Goal: Book appointment/travel/reservation

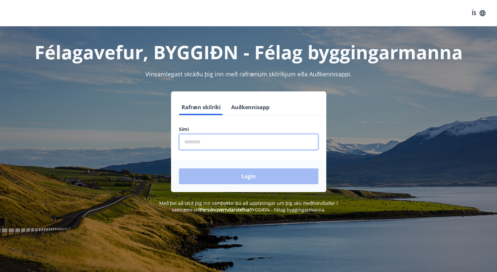
click at [259, 141] on input "phone" at bounding box center [248, 142] width 139 height 16
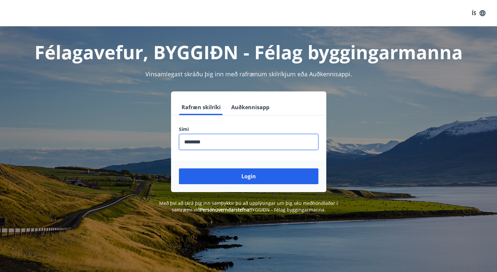
type input "********"
click at [248, 176] on button "Login" at bounding box center [248, 176] width 139 height 16
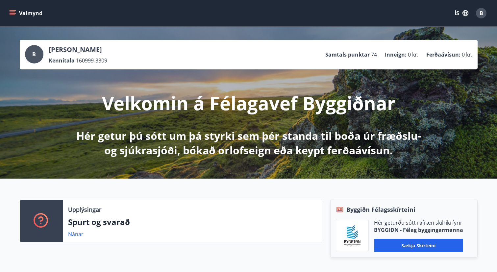
click at [10, 11] on icon "menu" at bounding box center [12, 13] width 7 height 7
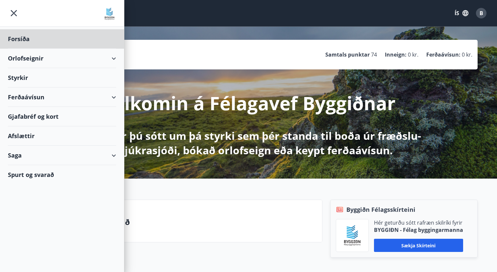
click at [24, 78] on div "Styrkir" at bounding box center [62, 77] width 108 height 19
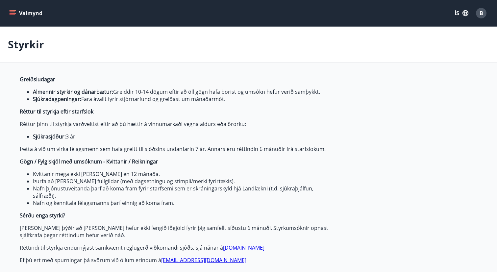
type input "***"
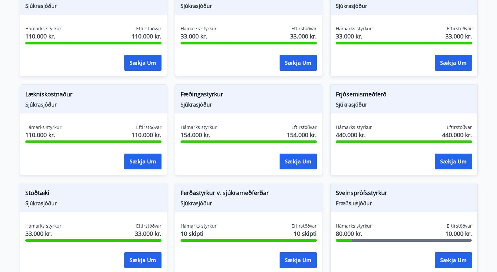
scroll to position [542, 0]
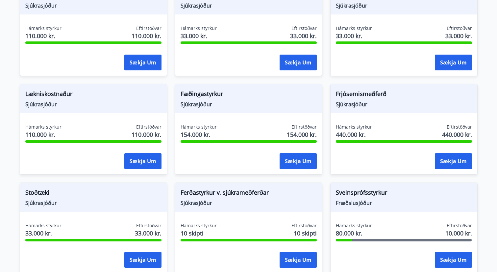
click at [36, 94] on span "Lækniskostnaður" at bounding box center [93, 94] width 136 height 11
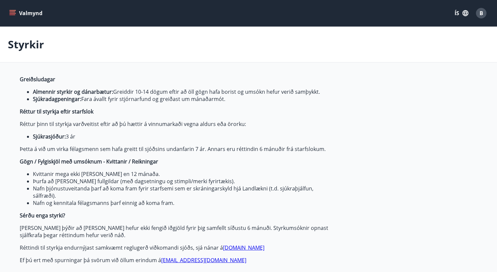
scroll to position [0, 0]
click at [16, 13] on button "Valmynd" at bounding box center [26, 13] width 37 height 12
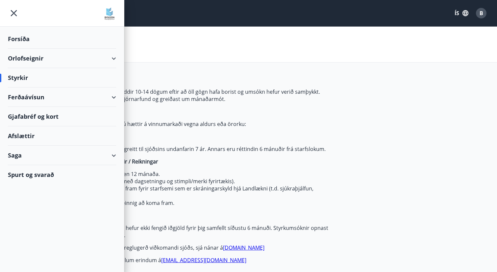
click at [108, 95] on div "Ferðaávísun" at bounding box center [62, 96] width 108 height 19
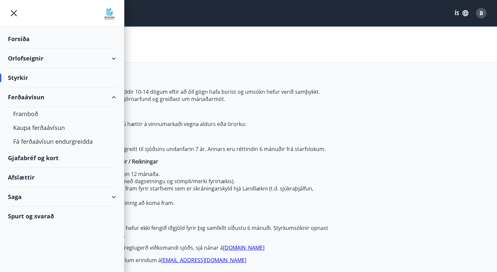
click at [108, 95] on div "Ferðaávísun" at bounding box center [62, 96] width 108 height 19
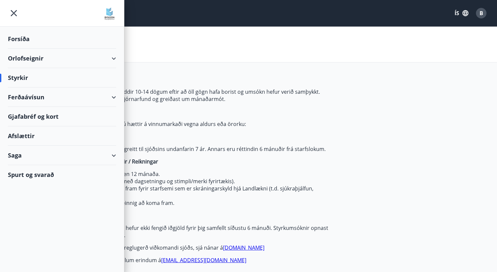
click at [29, 133] on div "Afslættir" at bounding box center [62, 135] width 108 height 19
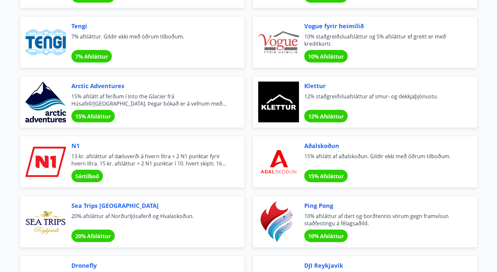
scroll to position [1207, 0]
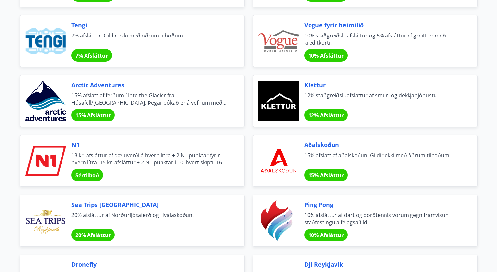
click at [38, 156] on div at bounding box center [45, 160] width 41 height 41
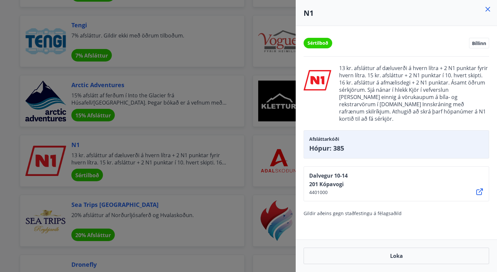
click at [7, 159] on div at bounding box center [248, 136] width 497 height 272
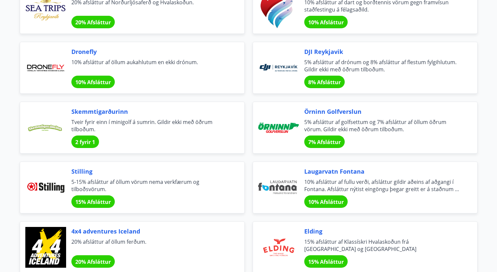
scroll to position [1420, 0]
click at [290, 123] on div at bounding box center [278, 127] width 41 height 41
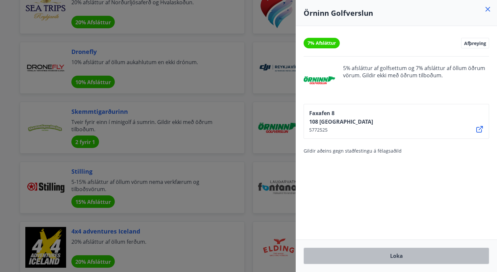
click at [372, 254] on button "Loka" at bounding box center [395, 256] width 185 height 16
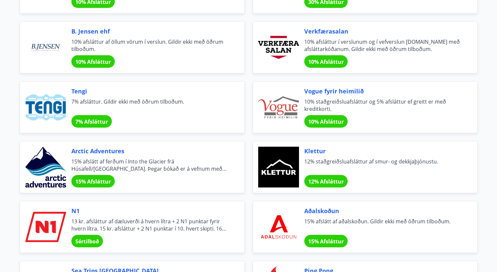
scroll to position [1141, 0]
click at [354, 99] on span "10% staðgreiðsluafsláttur og 5% afsláttur ef greitt er með kreditkorti." at bounding box center [382, 105] width 157 height 14
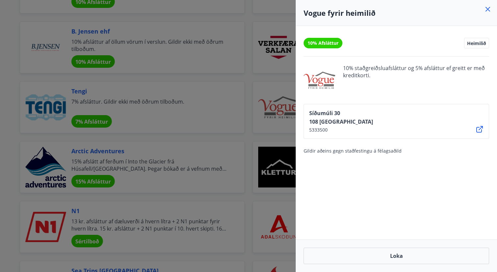
click at [490, 10] on icon at bounding box center [488, 9] width 8 height 8
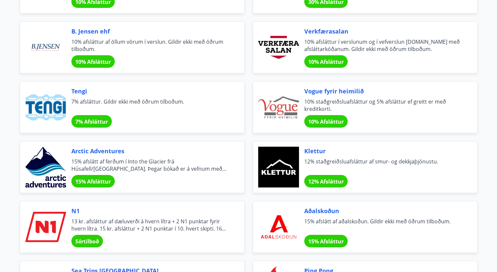
click at [485, 80] on div "Félagsmenn njóta veglegra tilboða og sérkjara hjá fyrirtækjum og samstarfsaðilu…" at bounding box center [248, 102] width 473 height 2336
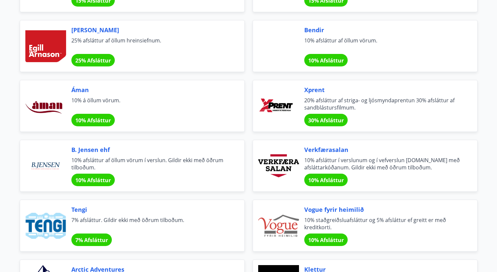
scroll to position [1017, 0]
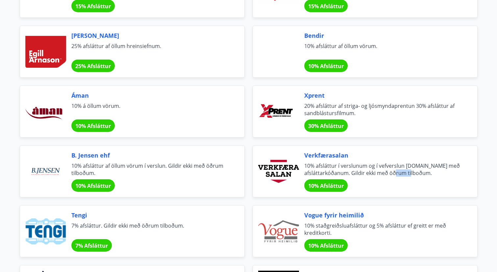
click at [412, 176] on div "Verkfærasalan 10% afsláttur í verslunum og í vefverslun [DOMAIN_NAME] með afslá…" at bounding box center [382, 171] width 157 height 41
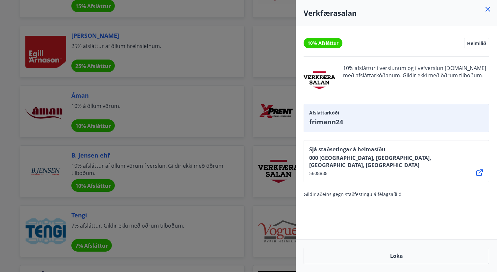
click at [487, 12] on icon at bounding box center [488, 9] width 8 height 8
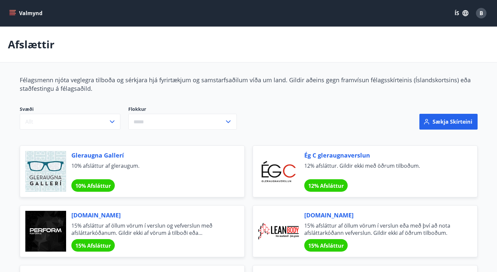
scroll to position [0, 0]
click at [10, 12] on icon "menu" at bounding box center [13, 12] width 6 height 1
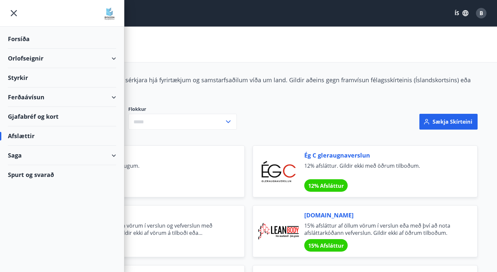
click at [112, 154] on div "Saga" at bounding box center [62, 155] width 108 height 19
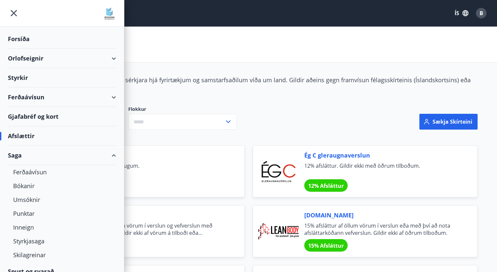
click at [112, 154] on div "Saga" at bounding box center [62, 155] width 108 height 19
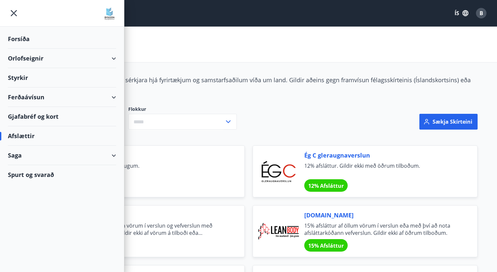
click at [25, 59] on div "Orlofseignir" at bounding box center [62, 58] width 108 height 19
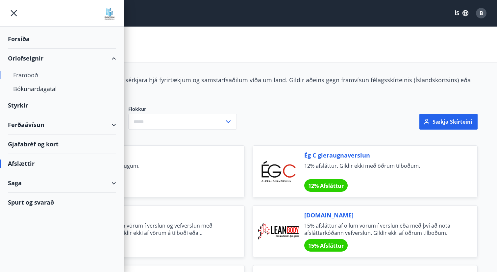
click at [30, 76] on div "Framboð" at bounding box center [62, 75] width 98 height 14
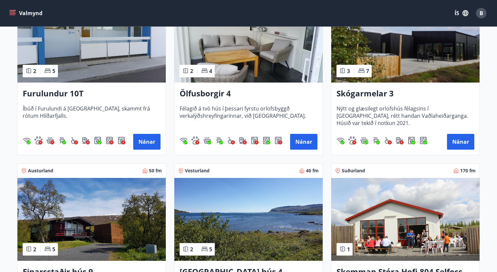
scroll to position [519, 0]
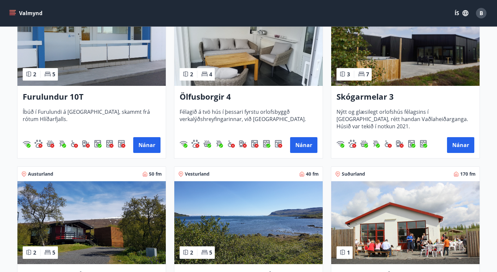
click at [251, 98] on h3 "Ölfusborgir 4" at bounding box center [249, 97] width 138 height 12
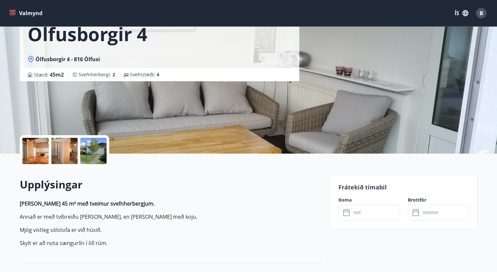
scroll to position [41, 0]
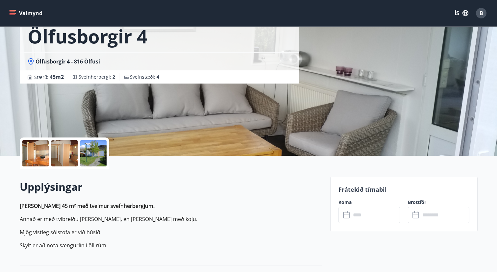
click at [100, 157] on div at bounding box center [93, 153] width 26 height 26
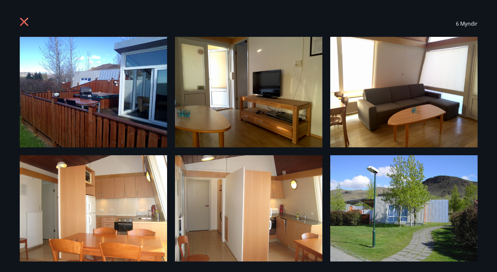
click at [26, 23] on icon at bounding box center [25, 22] width 11 height 11
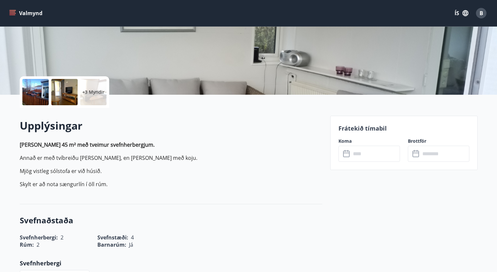
scroll to position [103, 0]
click at [360, 152] on input "text" at bounding box center [375, 154] width 49 height 16
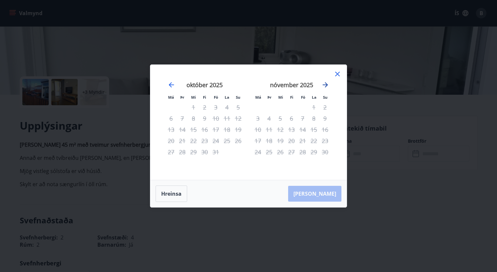
click at [327, 87] on icon "Move forward to switch to the next month." at bounding box center [325, 85] width 8 height 8
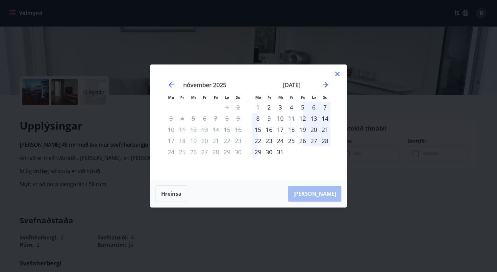
click at [327, 87] on icon "Move forward to switch to the next month." at bounding box center [325, 85] width 8 height 8
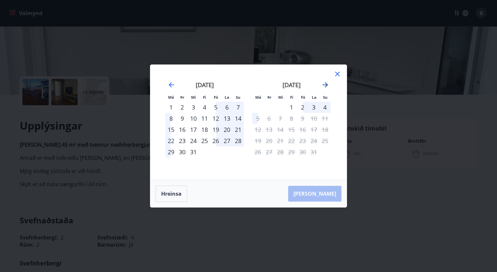
click at [327, 87] on icon "Move forward to switch to the next month." at bounding box center [325, 85] width 8 height 8
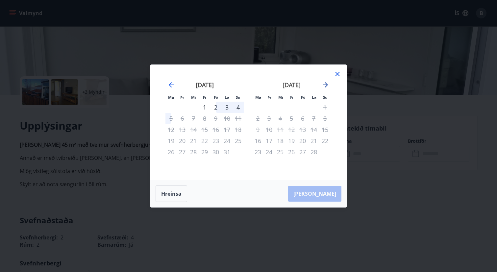
click at [327, 87] on icon "Move forward to switch to the next month." at bounding box center [325, 85] width 8 height 8
click at [327, 86] on icon "Move forward to switch to the next month." at bounding box center [325, 85] width 8 height 8
click at [327, 87] on icon "Move forward to switch to the next month." at bounding box center [325, 85] width 8 height 8
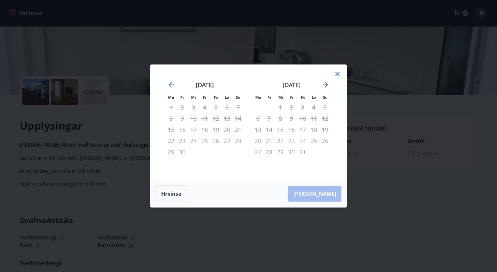
click at [327, 87] on icon "Move forward to switch to the next month." at bounding box center [325, 85] width 8 height 8
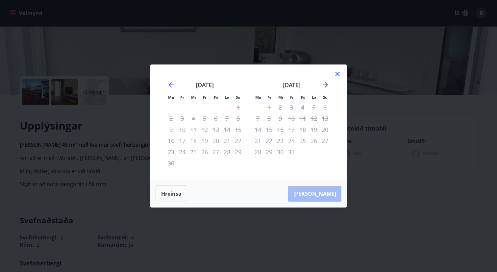
click at [327, 87] on icon "Move forward to switch to the next month." at bounding box center [325, 85] width 8 height 8
click at [337, 76] on icon at bounding box center [337, 74] width 8 height 8
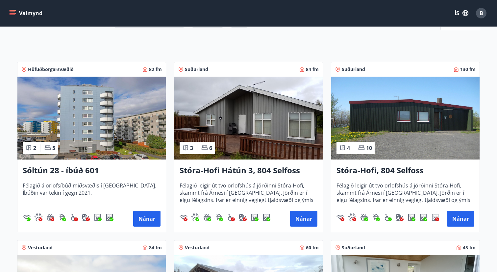
scroll to position [89, 0]
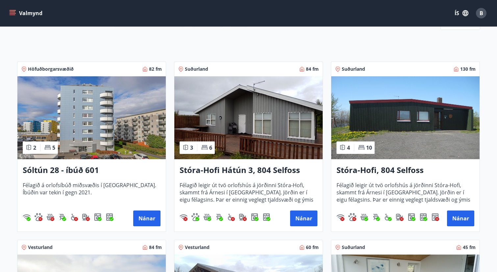
click at [198, 173] on h3 "Stóra-Hofi Hátún 3, 804 Selfoss" at bounding box center [249, 170] width 138 height 12
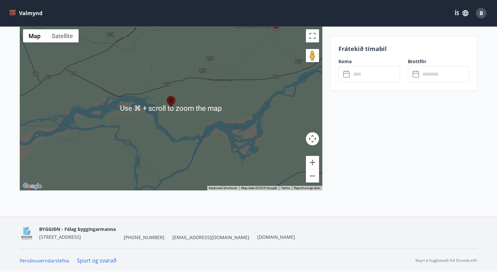
scroll to position [841, 0]
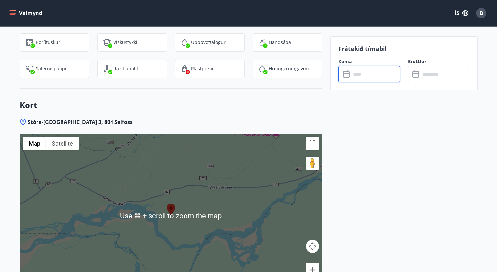
click at [352, 80] on input "text" at bounding box center [375, 74] width 49 height 16
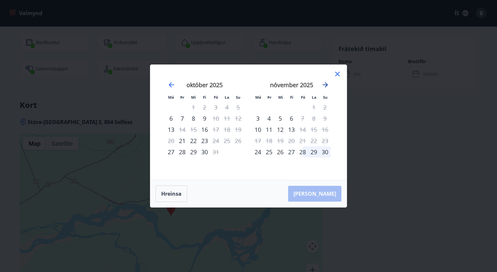
click at [325, 84] on icon "Move forward to switch to the next month." at bounding box center [325, 85] width 8 height 8
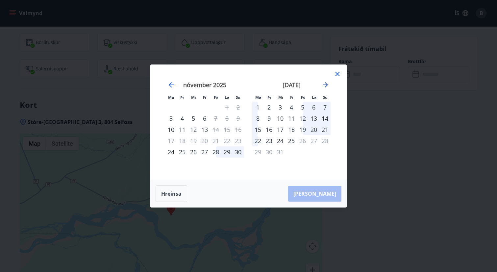
click at [325, 84] on icon "Move forward to switch to the next month." at bounding box center [325, 85] width 8 height 8
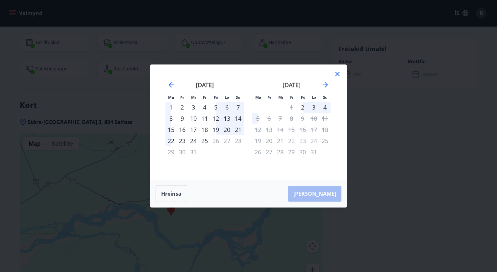
click at [335, 76] on icon at bounding box center [337, 74] width 8 height 8
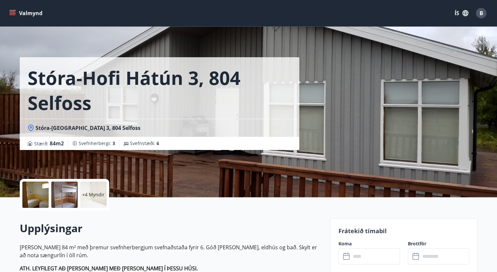
scroll to position [0, 0]
click at [15, 13] on icon "menu" at bounding box center [13, 13] width 7 height 1
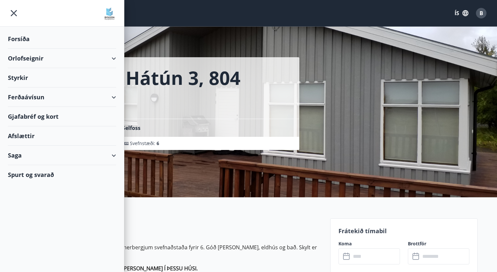
click at [53, 55] on div "Orlofseignir" at bounding box center [62, 58] width 108 height 19
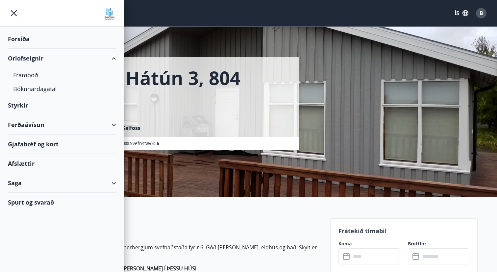
click at [73, 65] on div "Orlofseignir" at bounding box center [62, 58] width 108 height 19
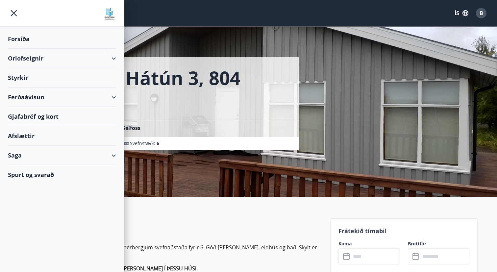
click at [89, 95] on div "Ferðaávísun" at bounding box center [62, 96] width 108 height 19
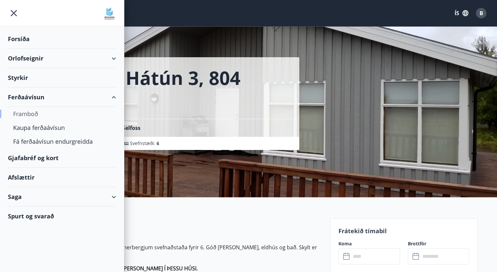
click at [42, 111] on div "Framboð" at bounding box center [62, 114] width 98 height 14
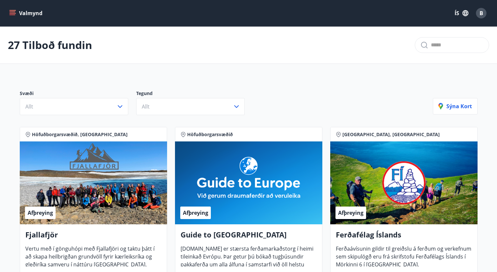
click at [13, 12] on icon "menu" at bounding box center [13, 12] width 6 height 1
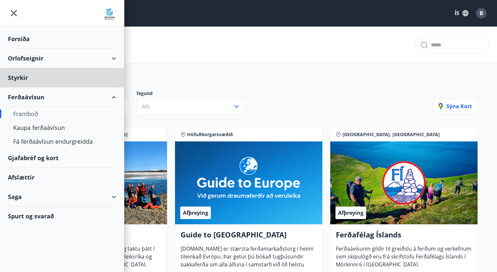
click at [19, 39] on div "Forsíða" at bounding box center [62, 38] width 108 height 19
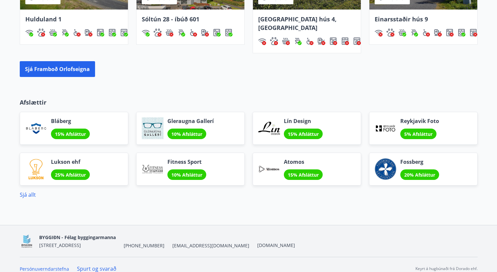
scroll to position [498, 0]
